Goal: Transaction & Acquisition: Purchase product/service

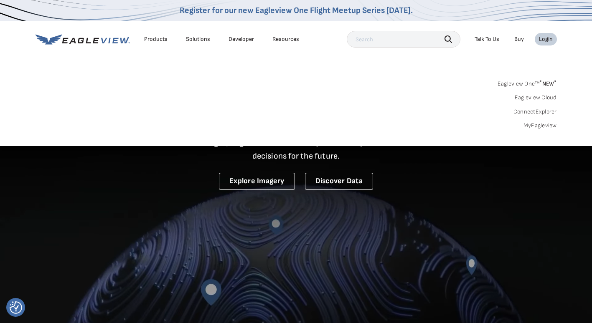
click at [547, 124] on link "MyEagleview" at bounding box center [539, 126] width 33 height 8
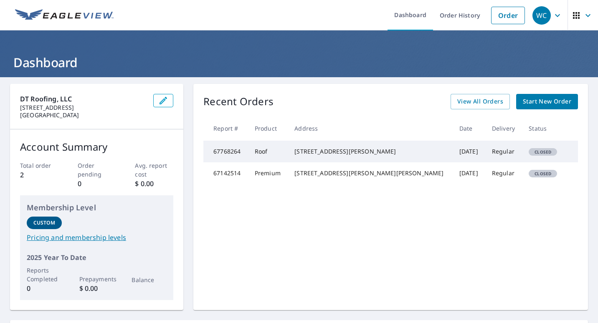
drag, startPoint x: 478, startPoint y: 157, endPoint x: 426, endPoint y: 150, distance: 53.0
click at [485, 157] on td "Regular" at bounding box center [503, 152] width 37 height 22
click at [278, 155] on td "Roof" at bounding box center [268, 152] width 40 height 22
click at [217, 157] on td "67768264" at bounding box center [225, 152] width 45 height 22
click at [288, 155] on td "Roof" at bounding box center [268, 152] width 40 height 22
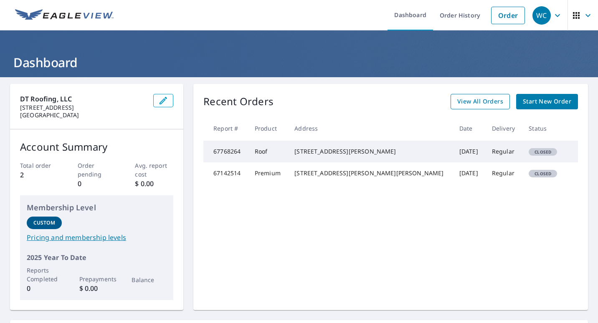
click at [474, 100] on span "View All Orders" at bounding box center [480, 101] width 46 height 10
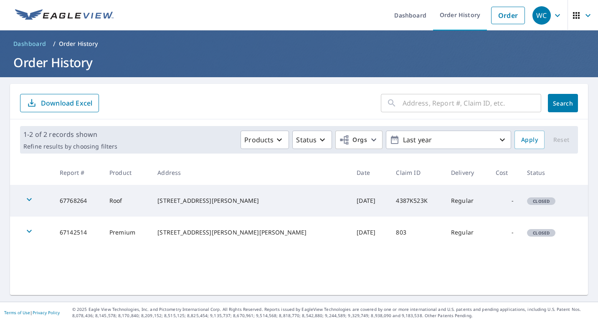
click at [29, 198] on icon "button" at bounding box center [29, 200] width 10 height 10
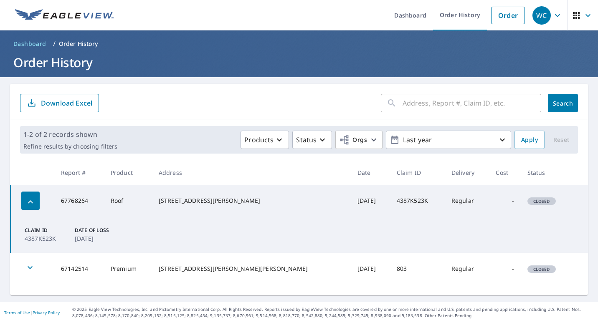
click at [38, 231] on p "Claim ID" at bounding box center [48, 231] width 47 height 8
click at [140, 228] on td "Claim ID 4387K523K Date of Loss [DATE]" at bounding box center [300, 235] width 578 height 36
click at [185, 200] on div "[STREET_ADDRESS][PERSON_NAME]" at bounding box center [251, 201] width 185 height 8
drag, startPoint x: 185, startPoint y: 200, endPoint x: 238, endPoint y: 198, distance: 53.1
click at [238, 198] on div "[STREET_ADDRESS][PERSON_NAME]" at bounding box center [251, 201] width 185 height 8
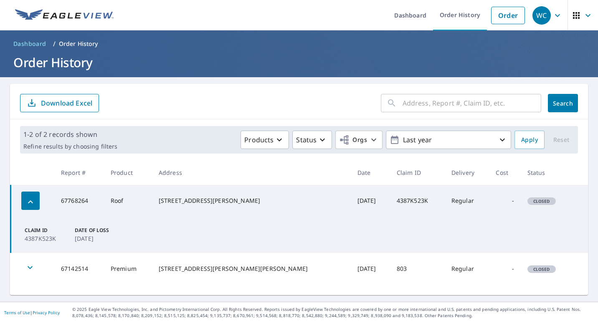
click at [351, 210] on td "[DATE]" at bounding box center [370, 201] width 39 height 32
click at [232, 227] on td "Claim ID 4387K523K Date of Loss [DATE]" at bounding box center [300, 235] width 578 height 36
click at [411, 15] on link "Dashboard" at bounding box center [411, 15] width 46 height 30
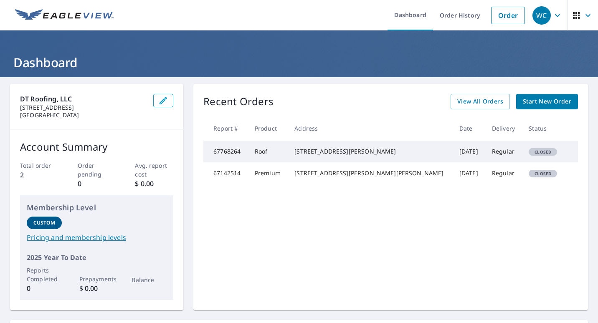
drag, startPoint x: 520, startPoint y: 157, endPoint x: 398, endPoint y: 153, distance: 122.0
click at [530, 155] on span "Closed" at bounding box center [543, 152] width 27 height 6
drag, startPoint x: 310, startPoint y: 157, endPoint x: 303, endPoint y: 156, distance: 7.1
click at [310, 157] on td "[STREET_ADDRESS][PERSON_NAME]" at bounding box center [370, 152] width 165 height 22
click at [228, 154] on td "67768264" at bounding box center [225, 152] width 45 height 22
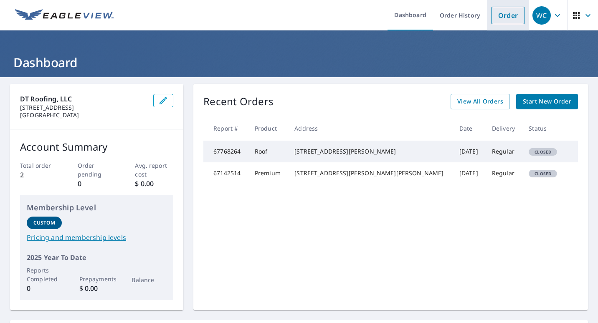
click at [505, 16] on link "Order" at bounding box center [508, 16] width 34 height 18
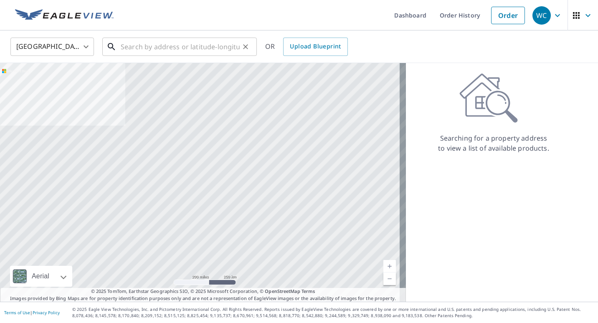
drag, startPoint x: 123, startPoint y: 53, endPoint x: 127, endPoint y: 50, distance: 5.2
click at [123, 53] on input "text" at bounding box center [180, 46] width 119 height 23
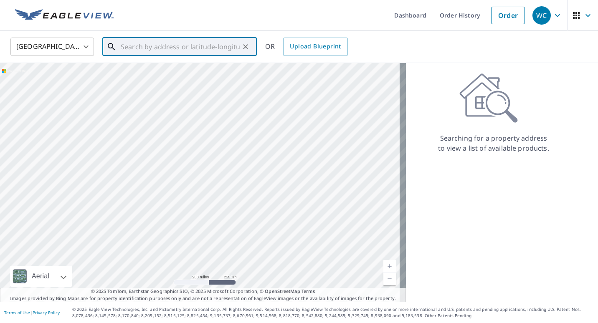
paste input "Cadencarsoncarter42!"
type input "Cadencarsoncarter42!"
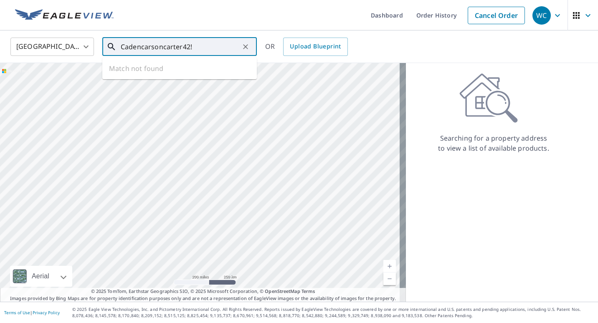
drag, startPoint x: 200, startPoint y: 43, endPoint x: -2, endPoint y: 48, distance: 201.8
click at [0, 48] on html "WC WC Dashboard Order History Cancel Order WC [GEOGRAPHIC_DATA] [GEOGRAPHIC_DAT…" at bounding box center [299, 161] width 598 height 323
click at [139, 45] on input "text" at bounding box center [180, 46] width 119 height 23
paste input "[STREET_ADDRESS][PERSON_NAME]"
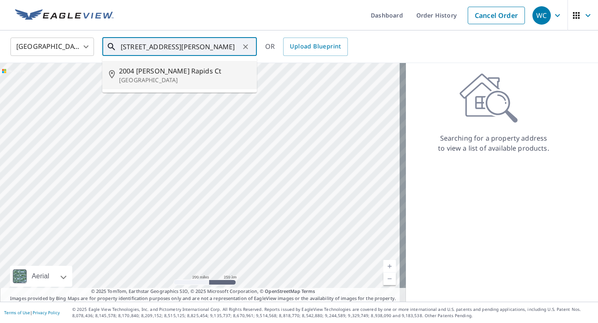
click at [167, 77] on p "[GEOGRAPHIC_DATA]" at bounding box center [184, 80] width 131 height 8
type input "[STREET_ADDRESS][PERSON_NAME]"
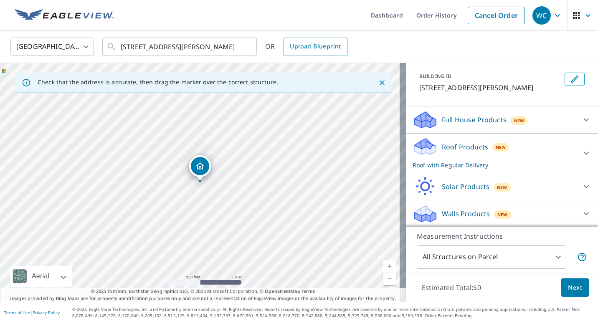
scroll to position [21, 0]
click at [571, 286] on span "Next" at bounding box center [575, 288] width 14 height 10
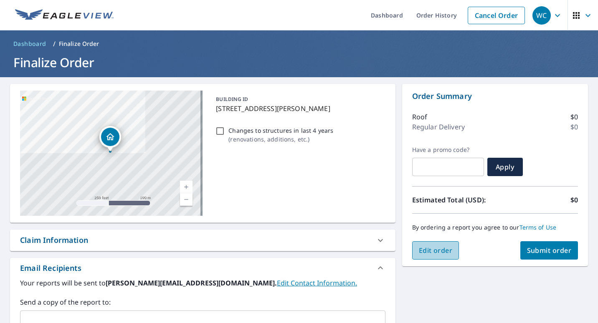
click at [430, 253] on span "Edit order" at bounding box center [436, 250] width 34 height 9
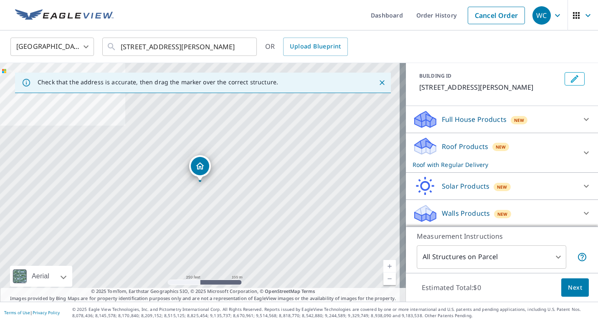
scroll to position [21, 0]
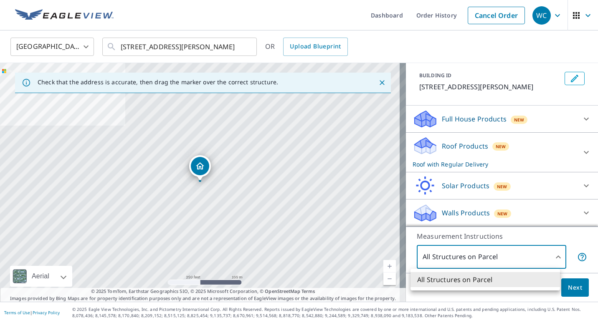
click at [539, 248] on body "WC WC Dashboard Order History Cancel Order WC [GEOGRAPHIC_DATA] [GEOGRAPHIC_DAT…" at bounding box center [299, 161] width 598 height 323
click at [496, 278] on li "All Structures on Parcel" at bounding box center [486, 279] width 150 height 15
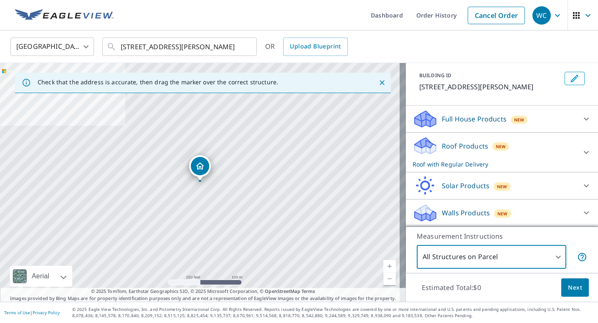
click at [570, 289] on span "Next" at bounding box center [575, 288] width 14 height 10
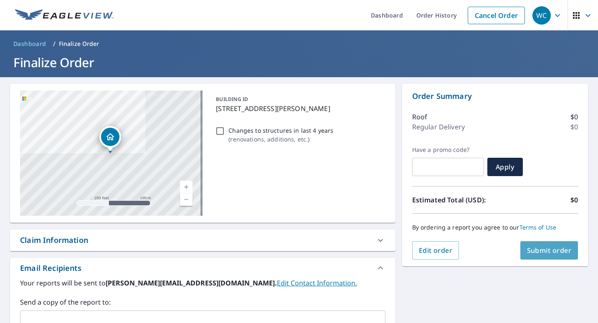
click at [535, 250] on span "Submit order" at bounding box center [549, 250] width 45 height 9
checkbox input "true"
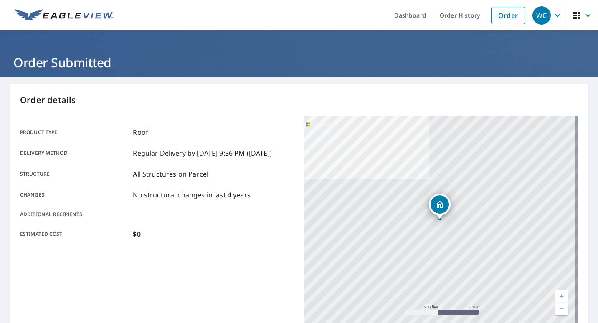
click at [553, 16] on icon "button" at bounding box center [557, 15] width 10 height 10
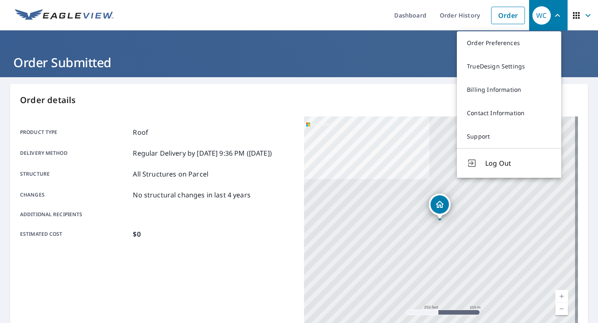
click at [274, 107] on div "Order details Product type Roof Delivery method Regular Delivery by [DATE] 9:36…" at bounding box center [299, 274] width 578 height 380
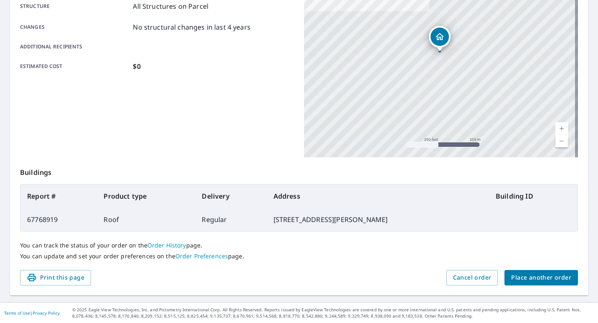
scroll to position [168, 0]
click at [36, 226] on td "67768919" at bounding box center [58, 219] width 76 height 23
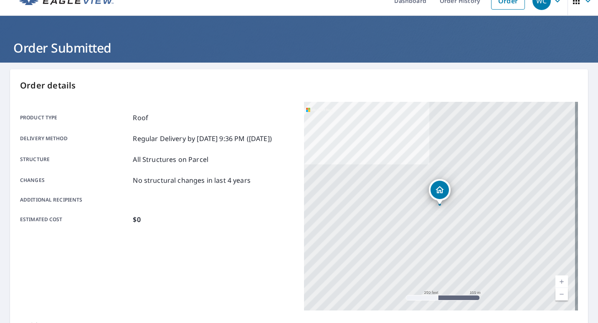
scroll to position [1, 0]
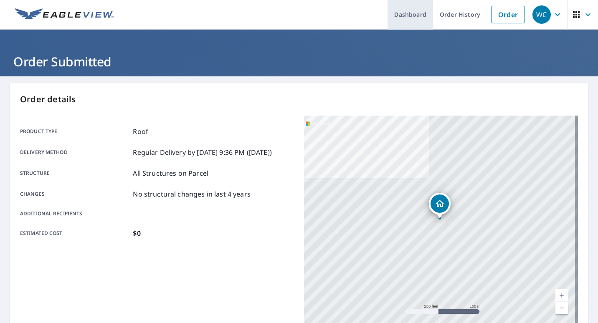
click at [407, 15] on link "Dashboard" at bounding box center [411, 14] width 46 height 30
